Goal: Task Accomplishment & Management: Manage account settings

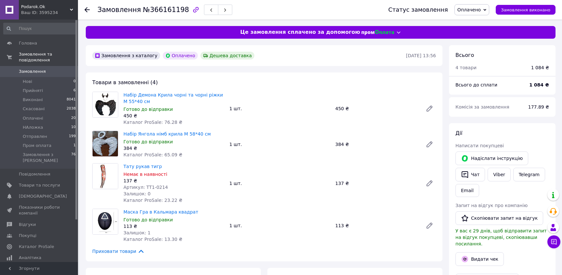
scroll to position [88, 0]
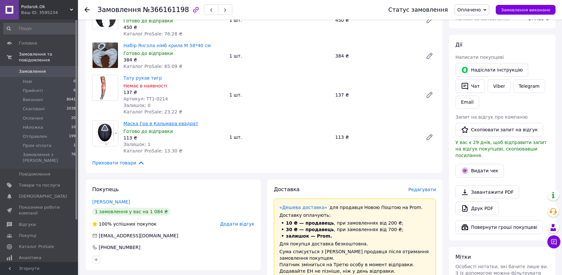
click at [154, 122] on link "Маска Гра в Кальмара квадрат" at bounding box center [160, 123] width 75 height 5
click at [87, 8] on icon at bounding box center [86, 9] width 5 height 5
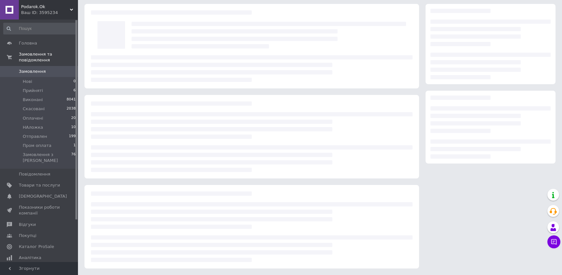
scroll to position [22, 0]
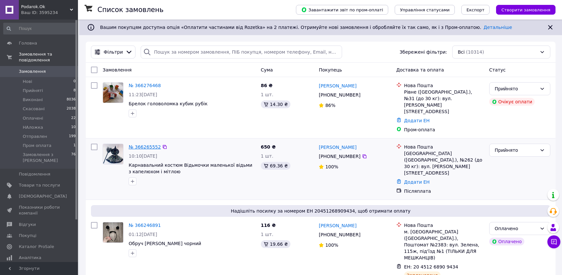
click at [142, 144] on link "№ 366265552" at bounding box center [145, 146] width 32 height 5
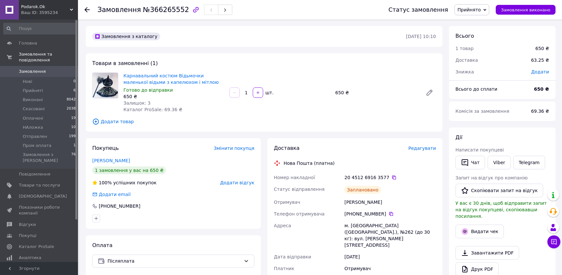
click at [88, 10] on use at bounding box center [86, 9] width 5 height 5
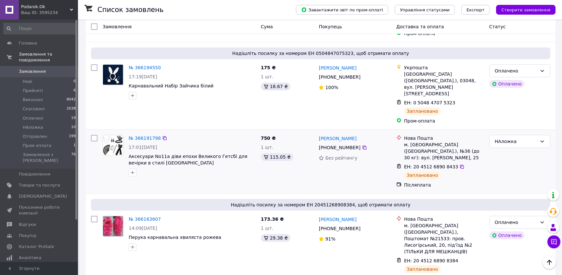
scroll to position [767, 0]
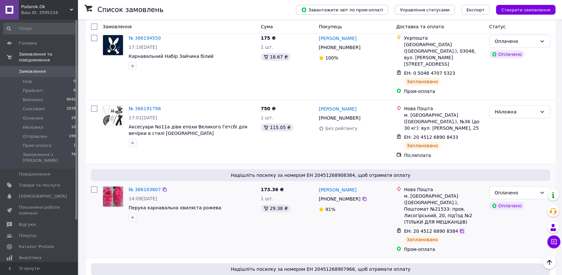
click at [459, 228] on icon at bounding box center [461, 230] width 5 height 5
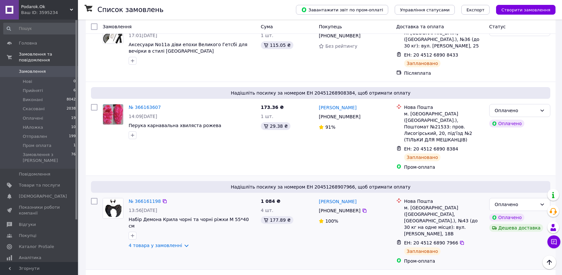
scroll to position [856, 0]
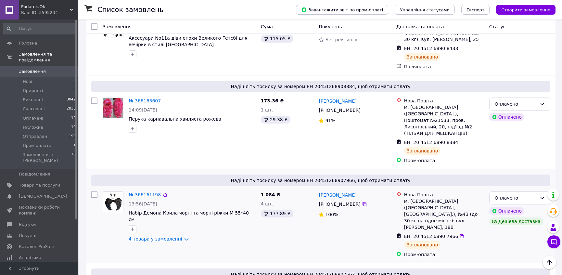
click at [170, 236] on link "4 товара у замовленні" at bounding box center [156, 238] width 54 height 5
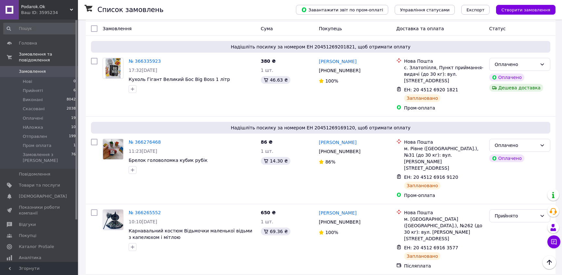
scroll to position [0, 0]
